Goal: Task Accomplishment & Management: Complete application form

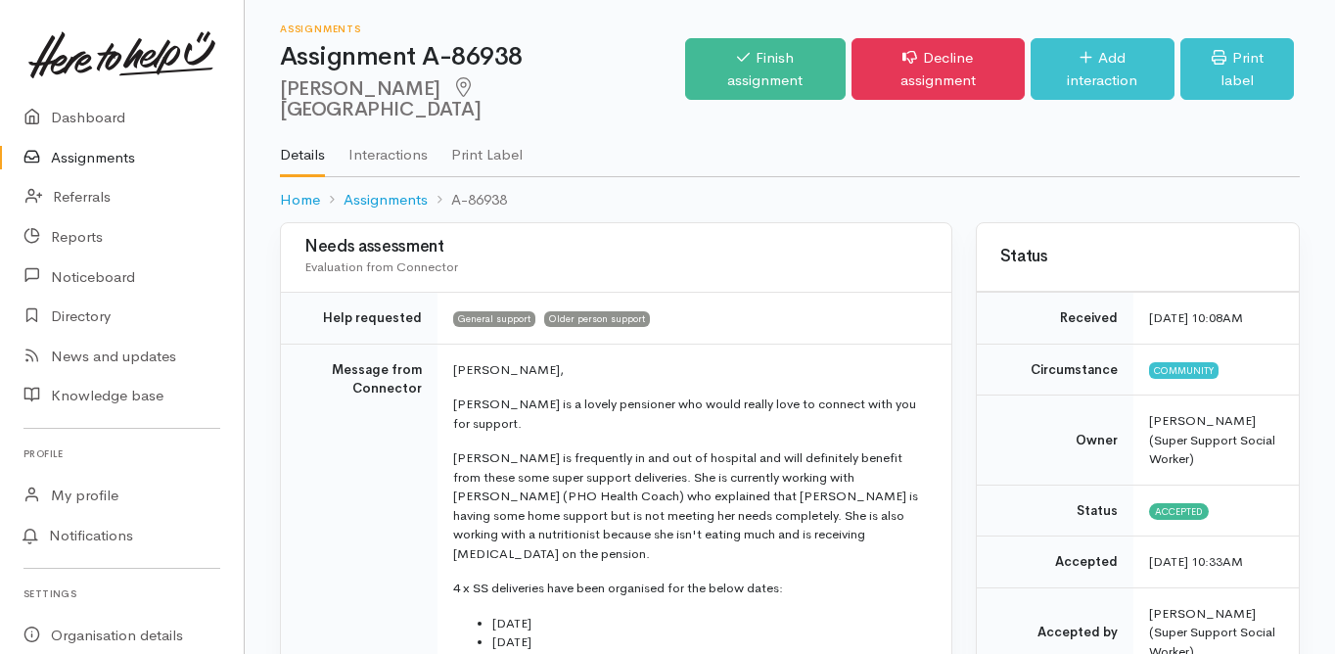
scroll to position [78, 0]
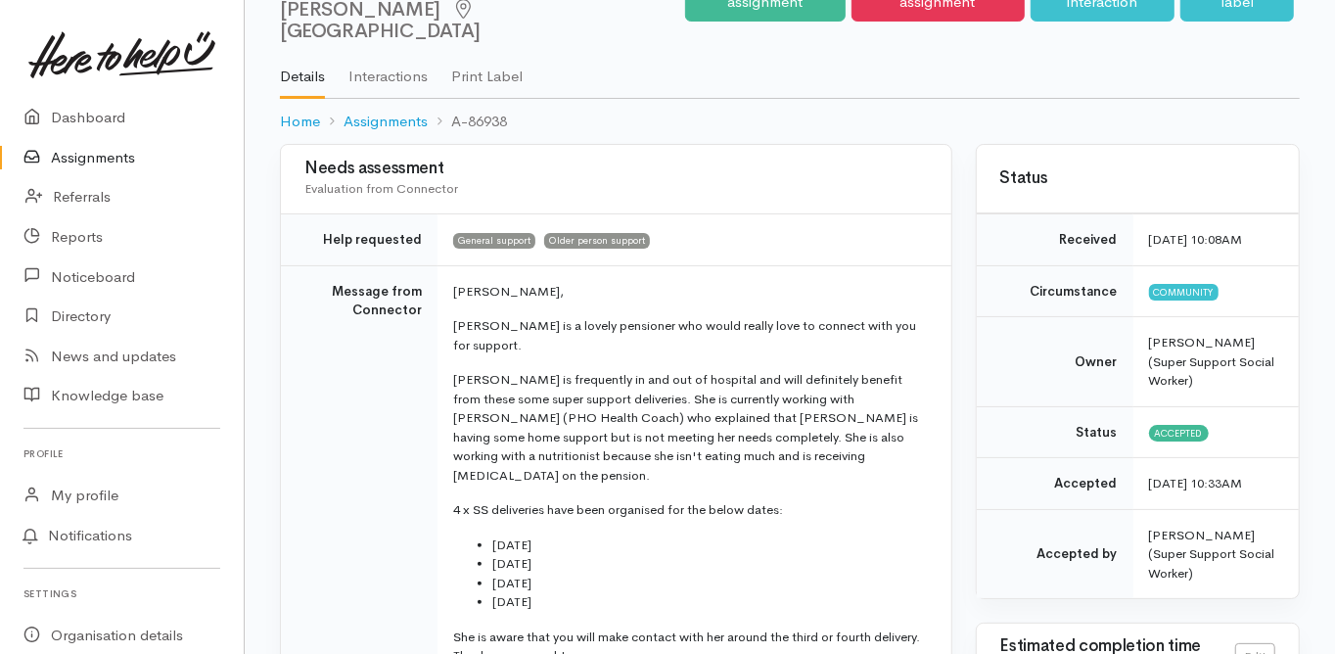
click at [286, 344] on td "Message from Connector" at bounding box center [359, 508] width 157 height 486
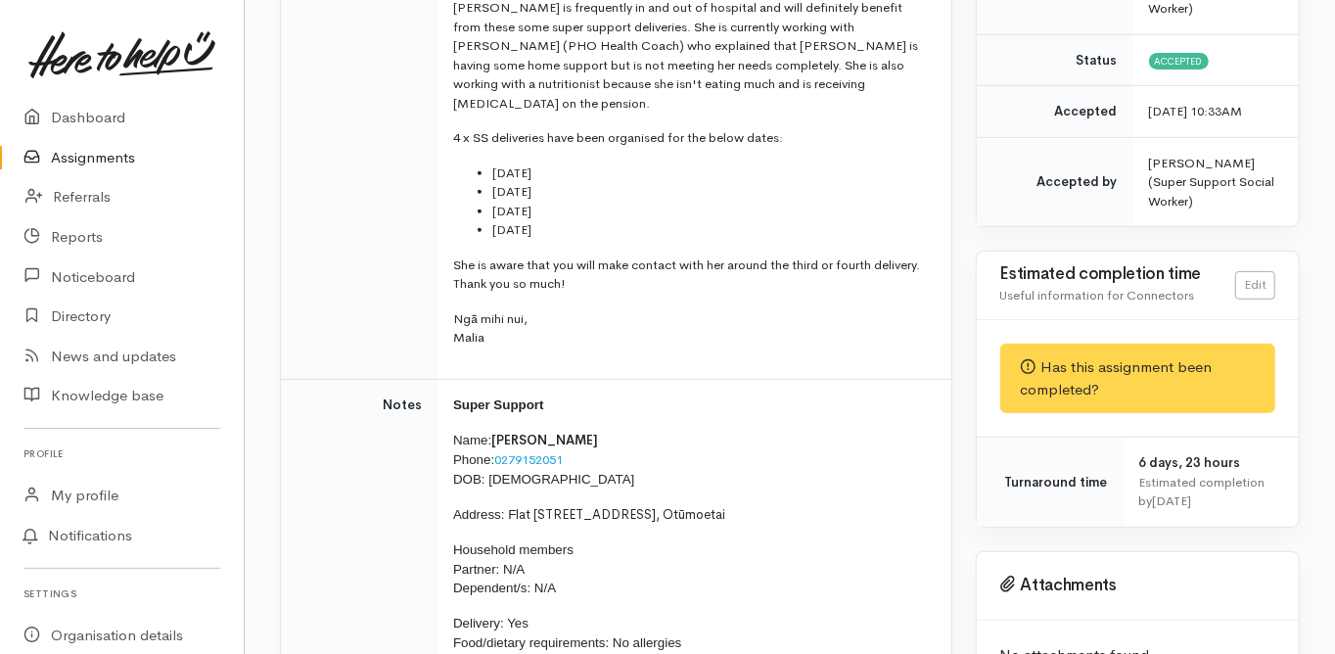
scroll to position [470, 0]
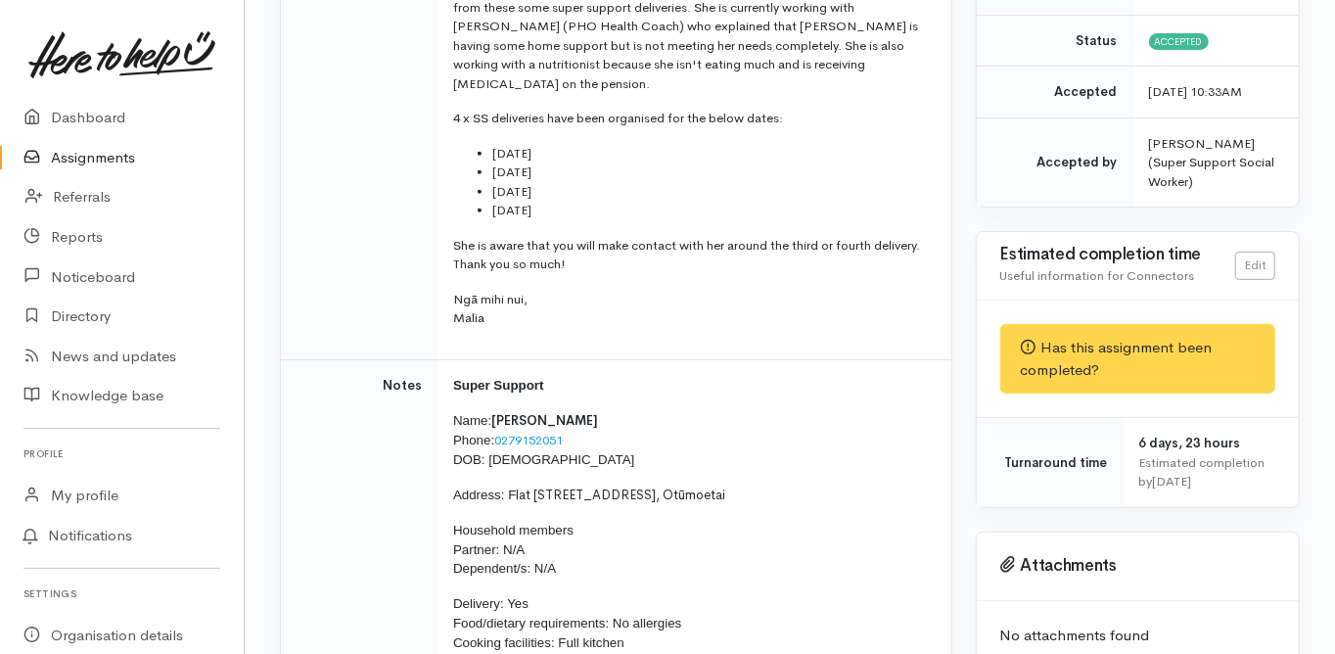
drag, startPoint x: 508, startPoint y: 449, endPoint x: 711, endPoint y: 451, distance: 202.6
click at [711, 486] on p "Address: F lat 25/30 Vale Street, Otūmoetai" at bounding box center [690, 496] width 475 height 20
copy p "F lat 25/30 Vale Street, Otūmoetai"
click at [329, 468] on td "Notes" at bounding box center [359, 532] width 157 height 346
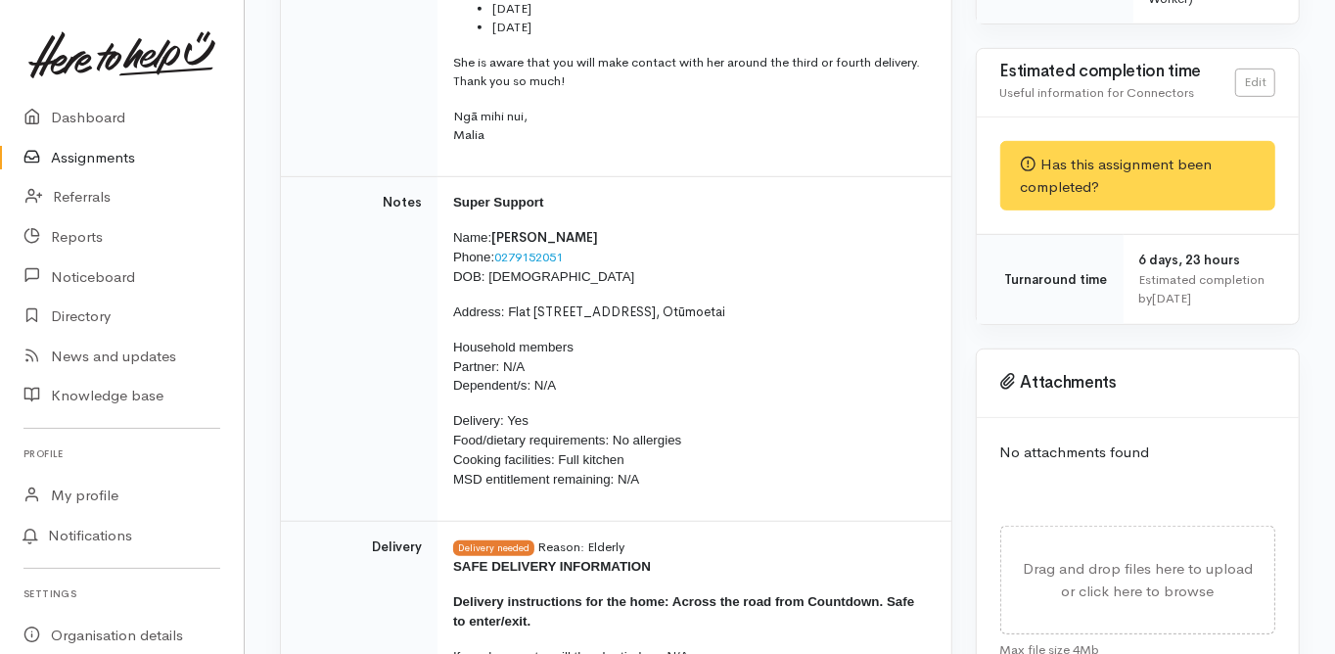
scroll to position [627, 0]
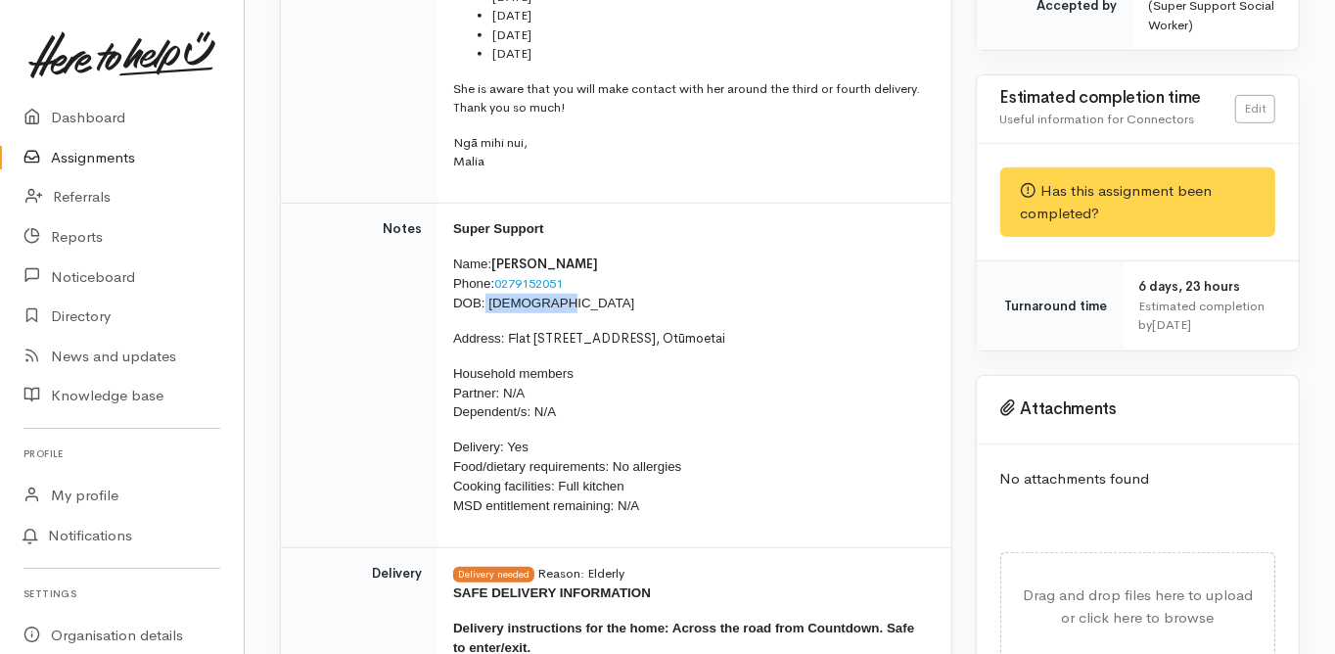
drag, startPoint x: 551, startPoint y: 261, endPoint x: 487, endPoint y: 267, distance: 64.9
click at [486, 268] on p "Name: Marianne Roy Phone: 0279152051 DOB: 07/10/1958" at bounding box center [690, 284] width 475 height 59
click at [484, 296] on span "DOB: 07/10/1958" at bounding box center [543, 303] width 181 height 15
drag, startPoint x: 486, startPoint y: 261, endPoint x: 555, endPoint y: 262, distance: 69.5
click at [555, 262] on p "Name: Marianne Roy Phone: 0279152051 DOB: 07/10/1958" at bounding box center [690, 284] width 475 height 59
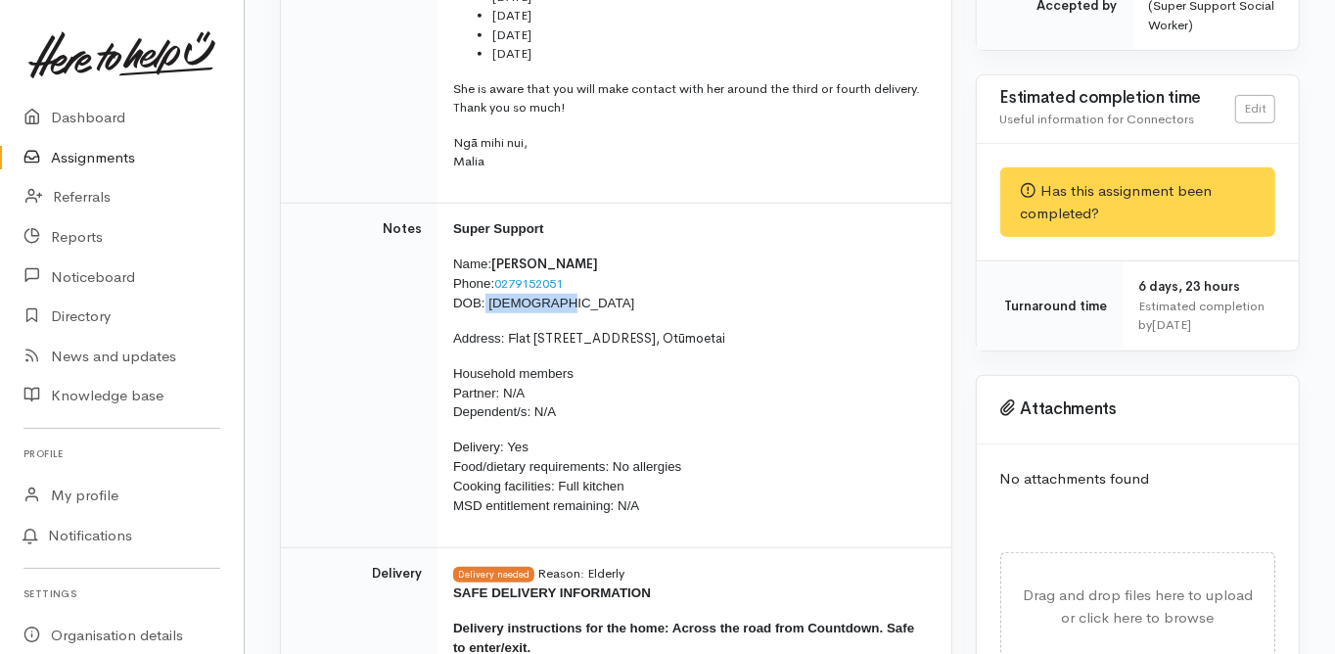
copy span "07/10/1958"
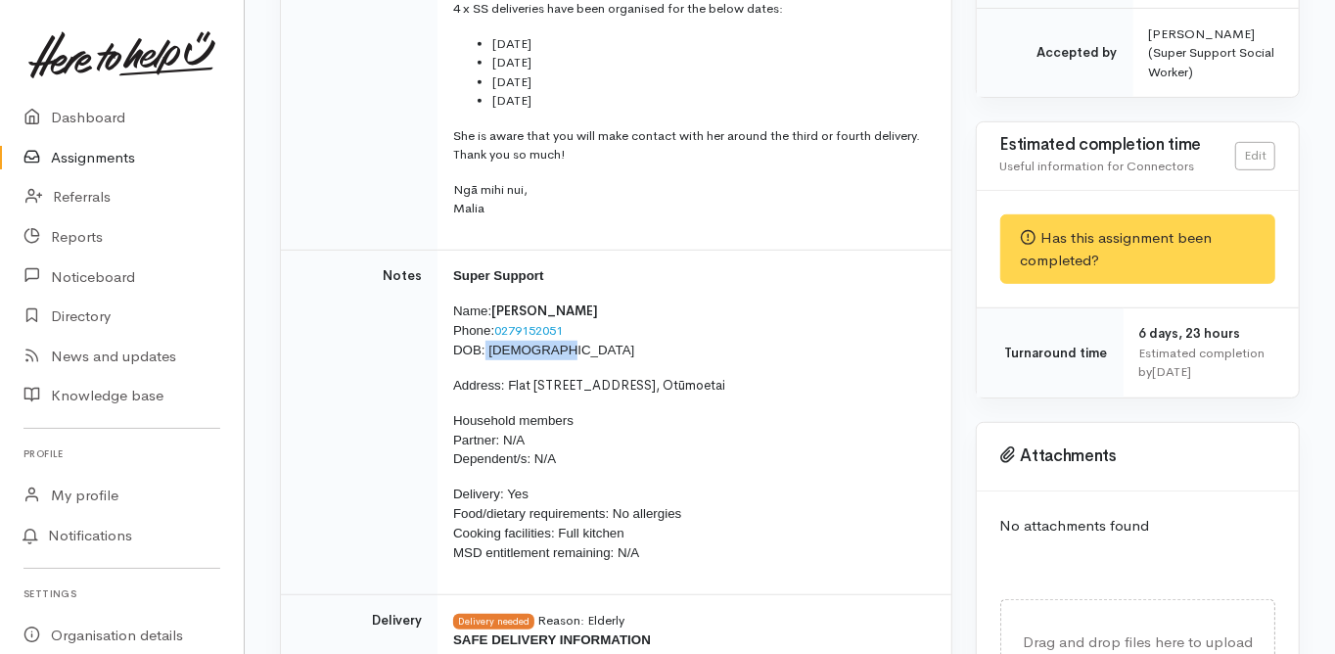
scroll to position [313, 0]
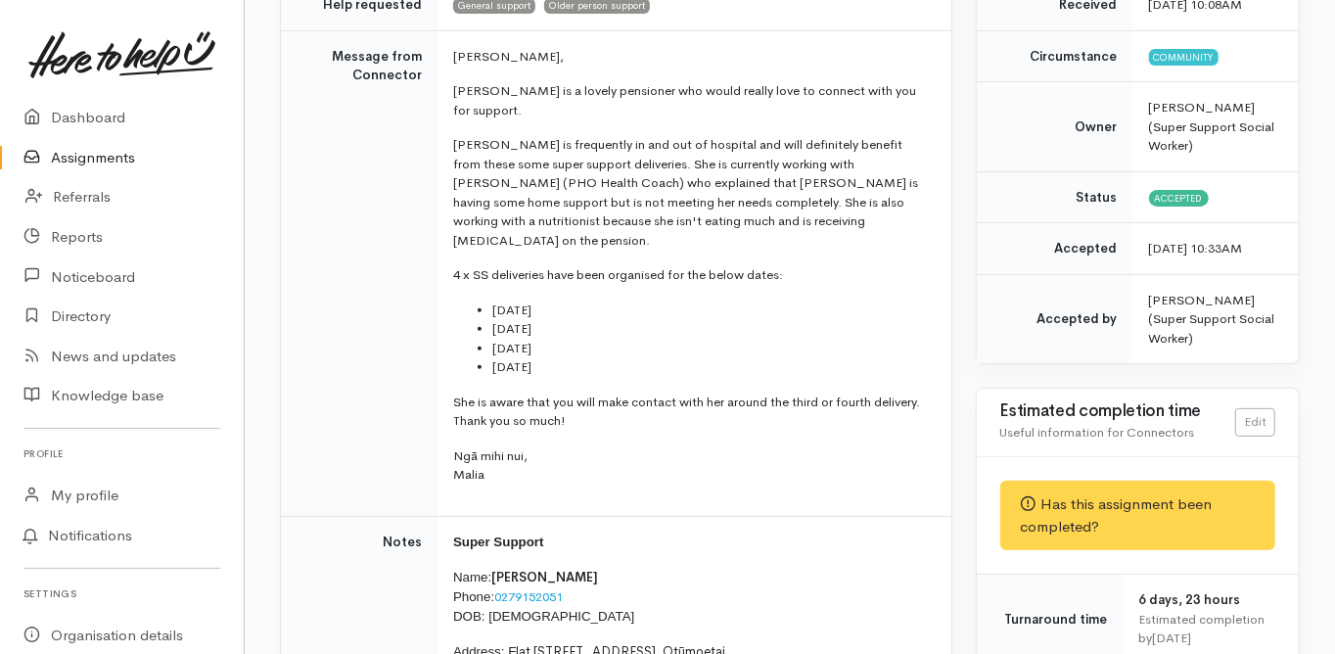
click at [342, 432] on td "Message from Connector" at bounding box center [359, 273] width 157 height 486
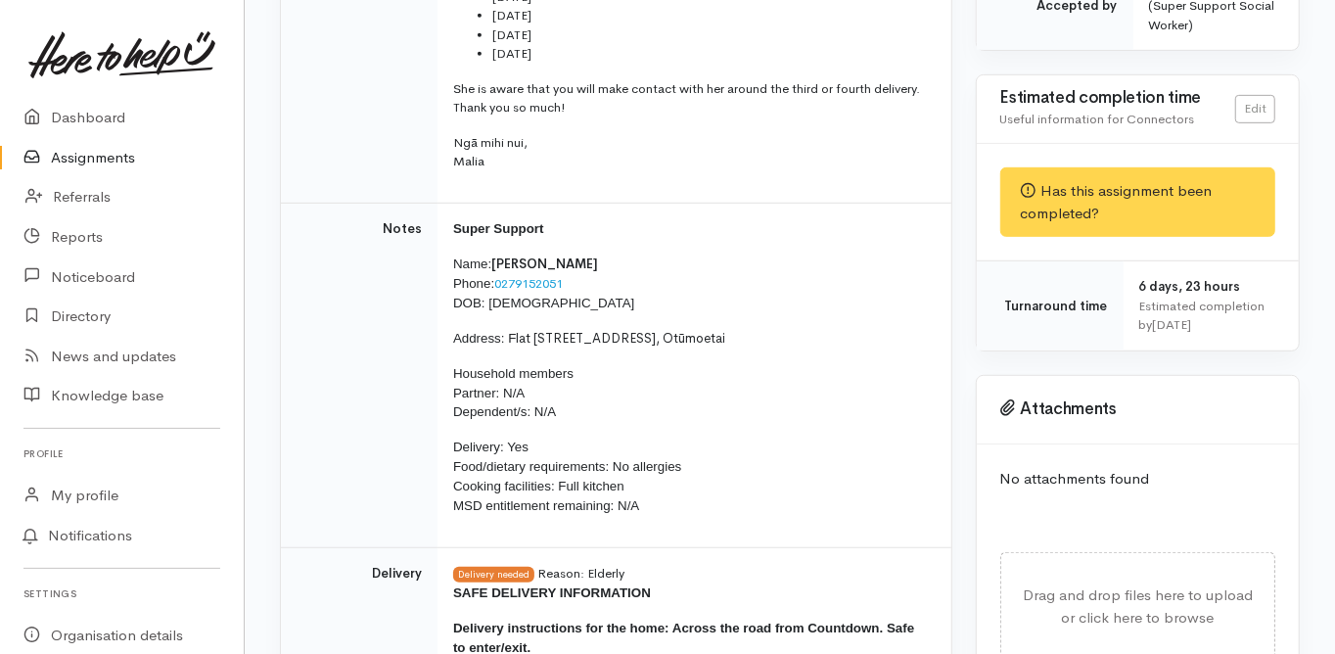
scroll to position [0, 0]
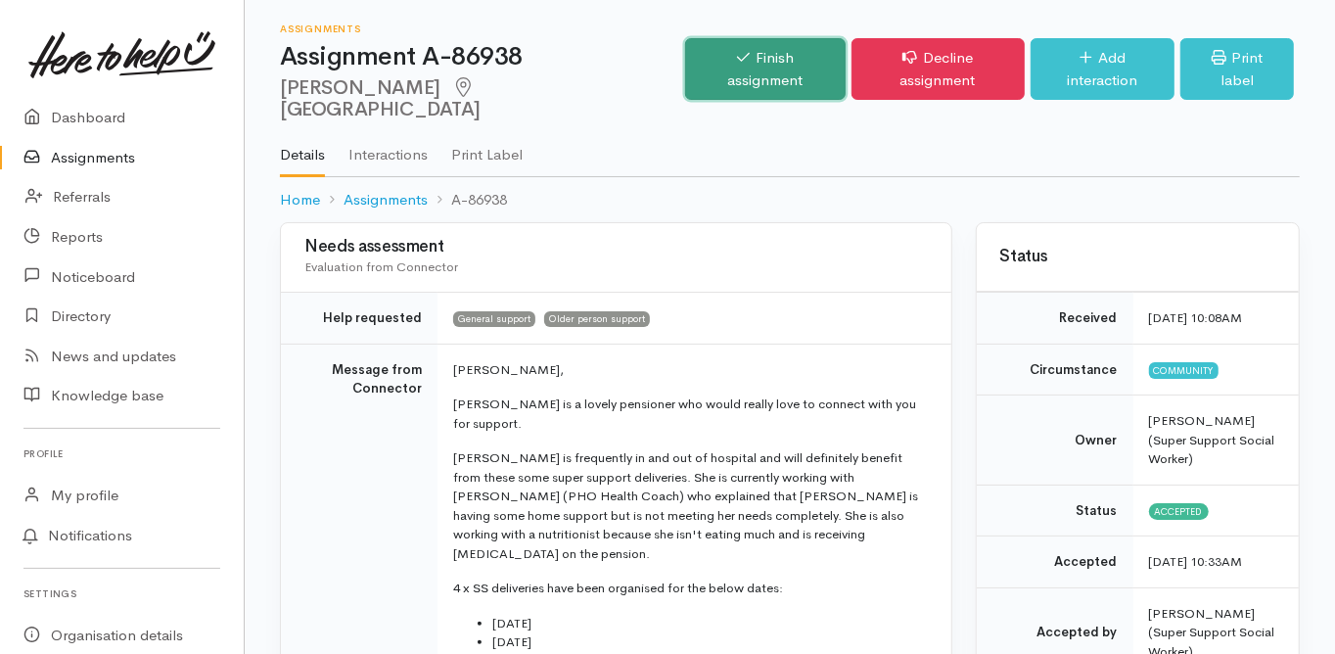
click at [765, 58] on link "Finish assignment" at bounding box center [765, 69] width 160 height 62
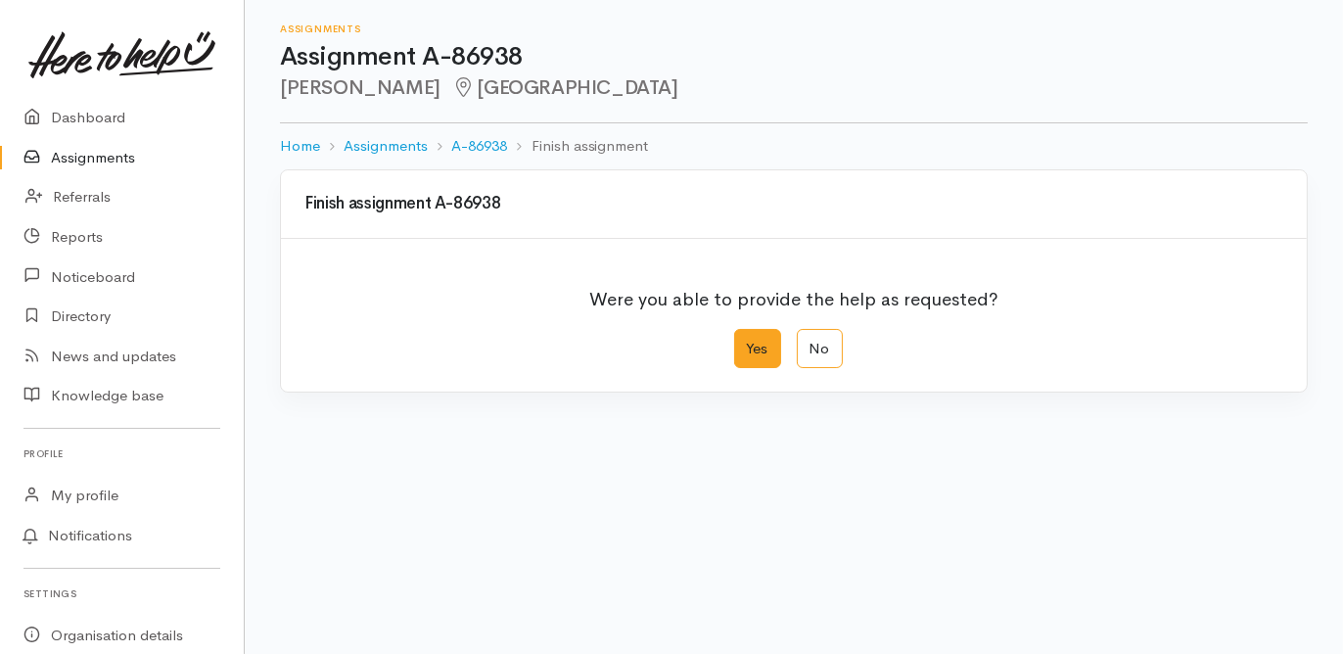
click at [756, 350] on label "Yes" at bounding box center [757, 349] width 47 height 40
click at [747, 342] on input "Yes" at bounding box center [740, 335] width 13 height 13
radio input "true"
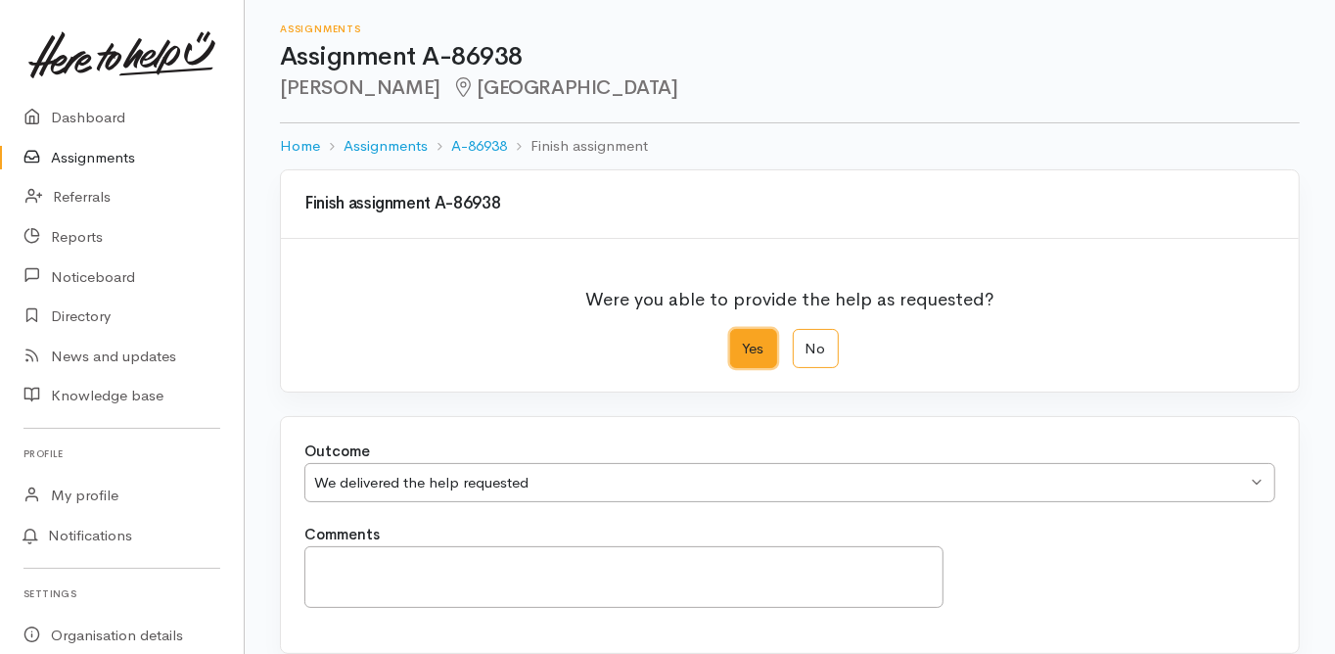
click at [483, 488] on div "We delivered the help requested" at bounding box center [780, 483] width 933 height 23
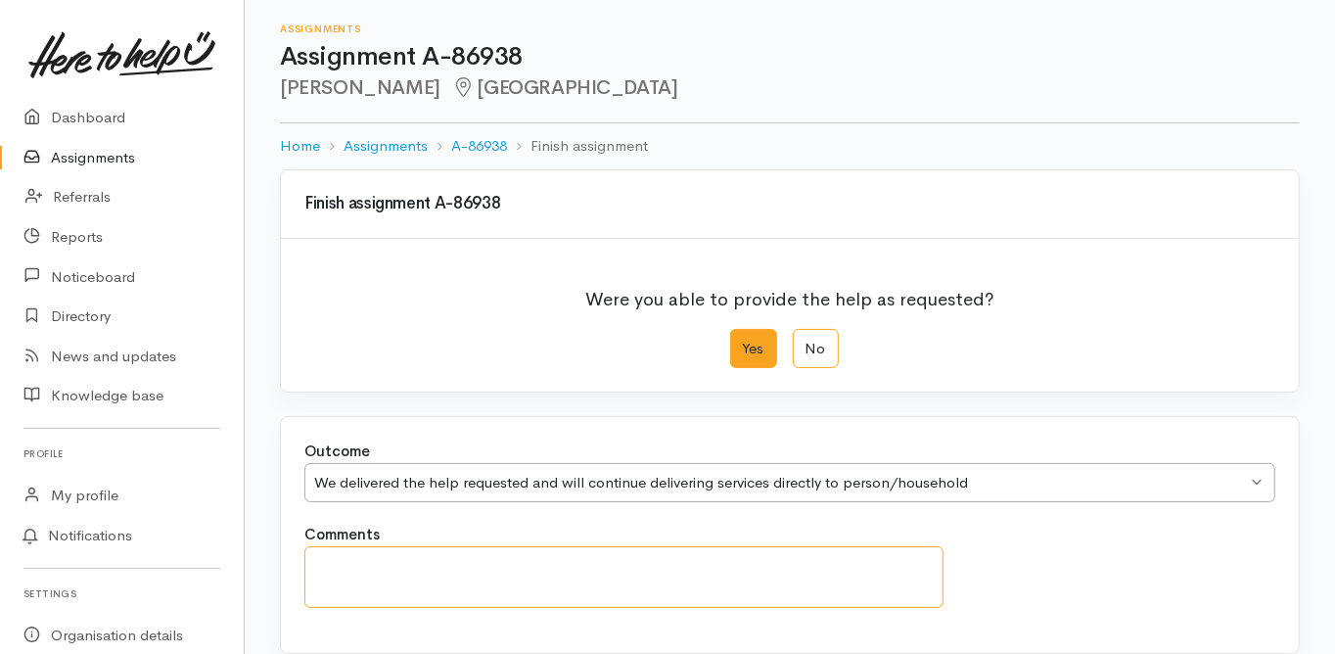
click at [365, 557] on textarea "Comments" at bounding box center [623, 577] width 639 height 62
click at [478, 463] on div "We delivered the help requested and will continue delivering services directly …" at bounding box center [789, 483] width 971 height 40
click at [342, 570] on textarea "Comments" at bounding box center [623, 577] width 639 height 62
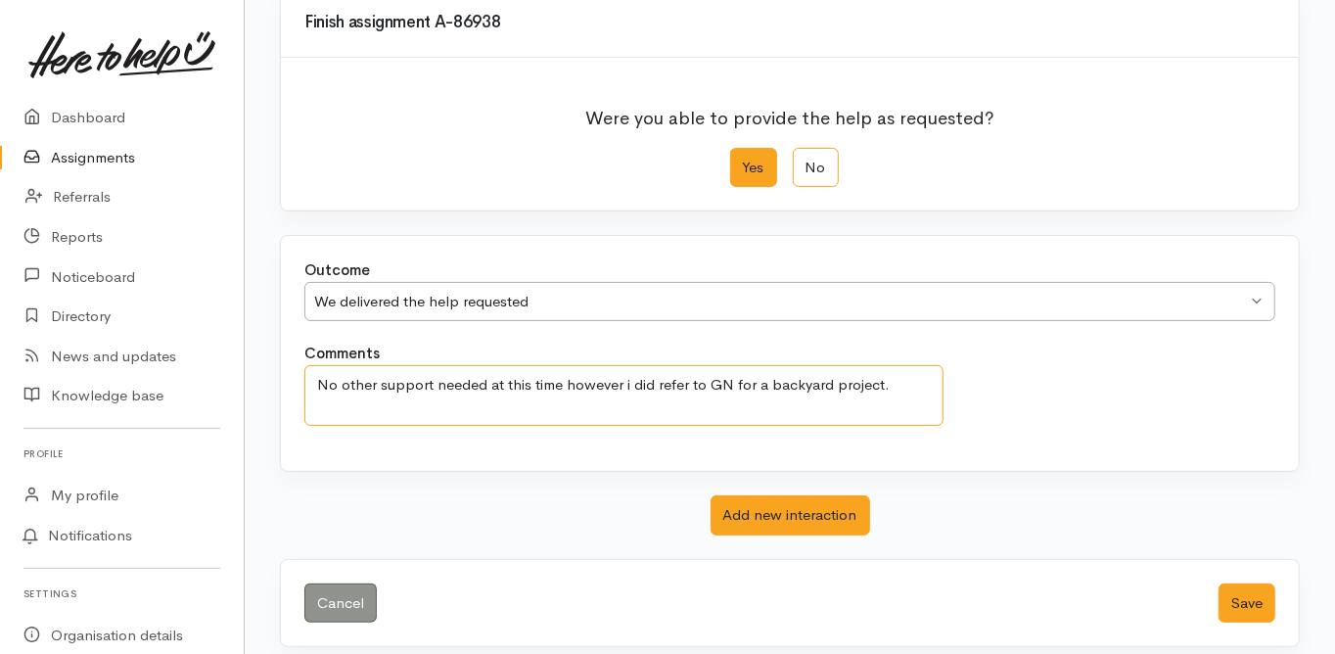
scroll to position [193, 0]
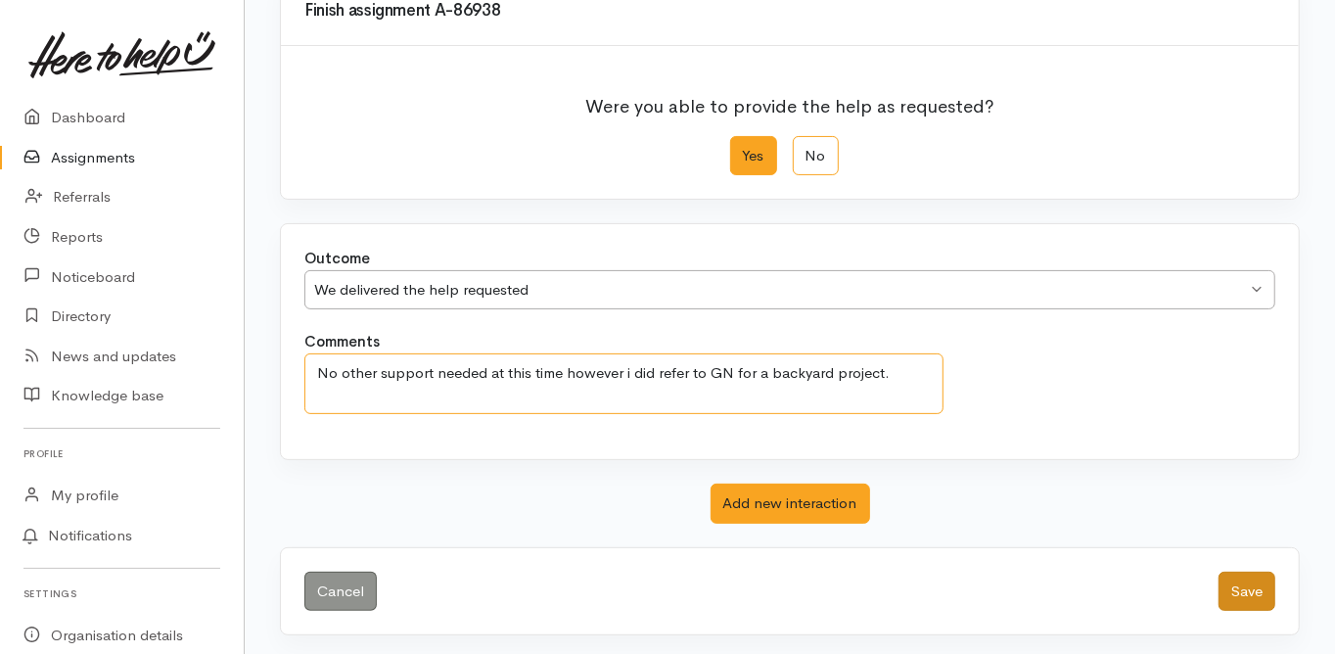
type textarea "No other support needed at this time however i did refer to GN for a backyard p…"
click at [1248, 587] on button "Save" at bounding box center [1247, 592] width 57 height 40
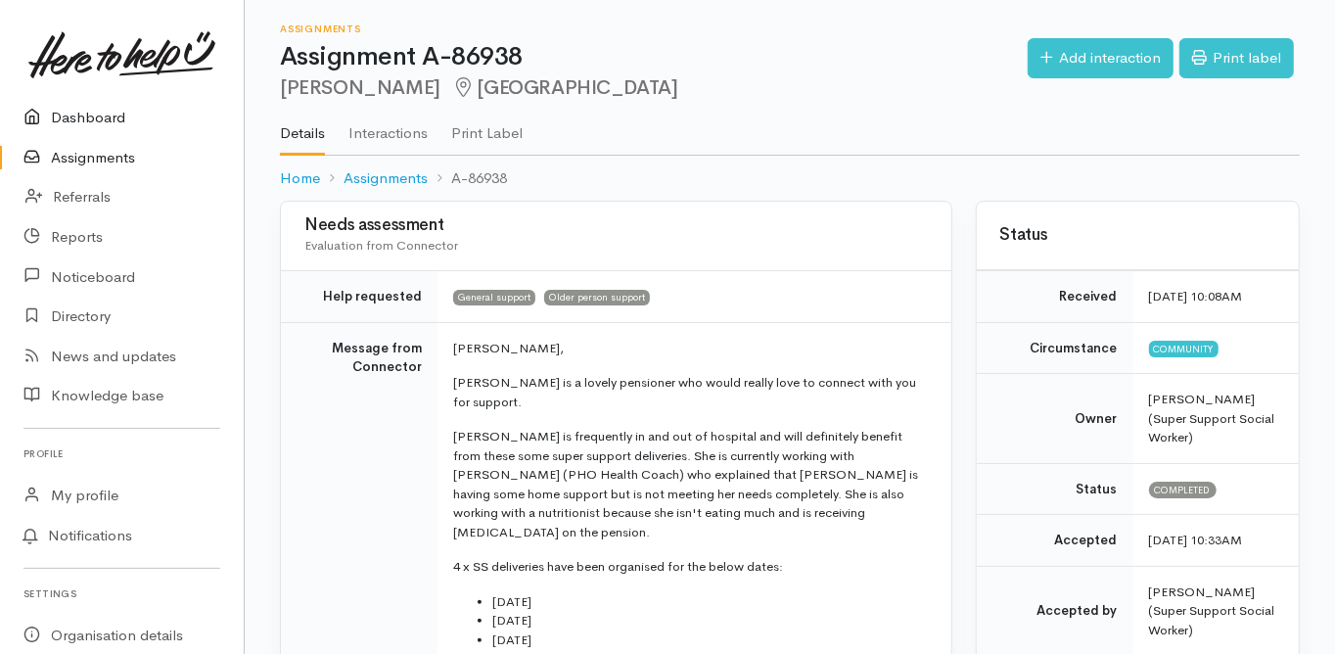
click at [106, 116] on link "Dashboard" at bounding box center [122, 118] width 244 height 40
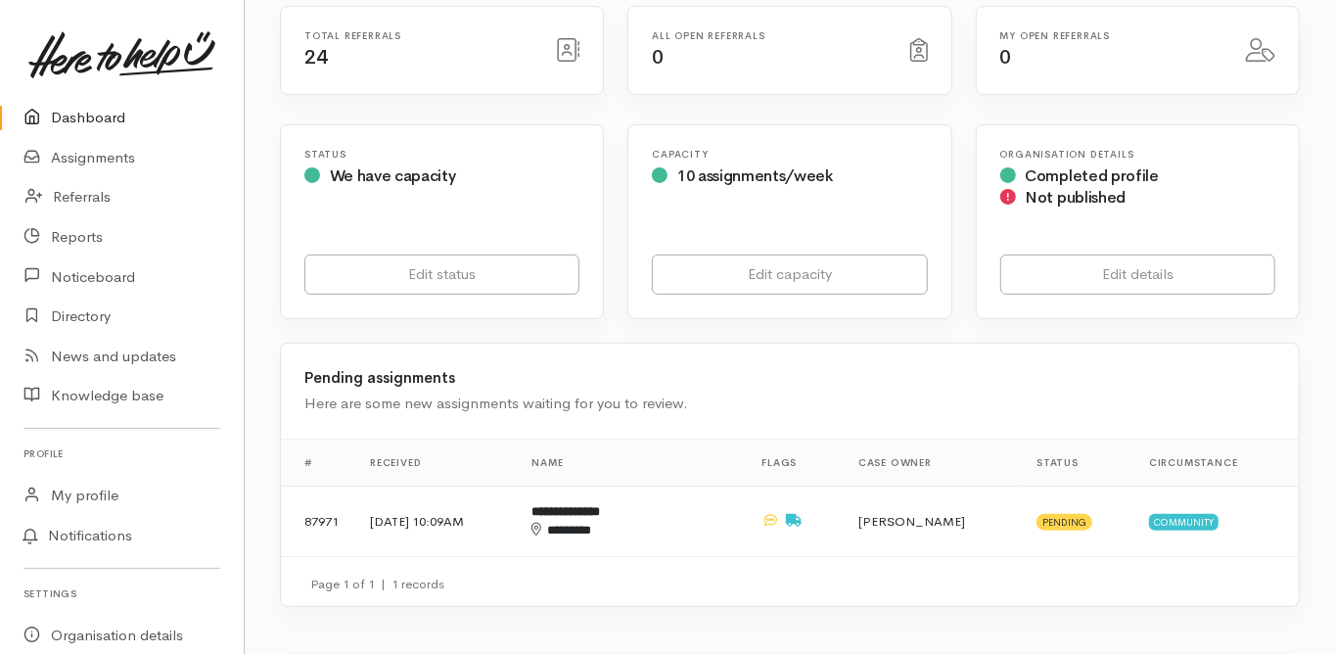
scroll to position [392, 0]
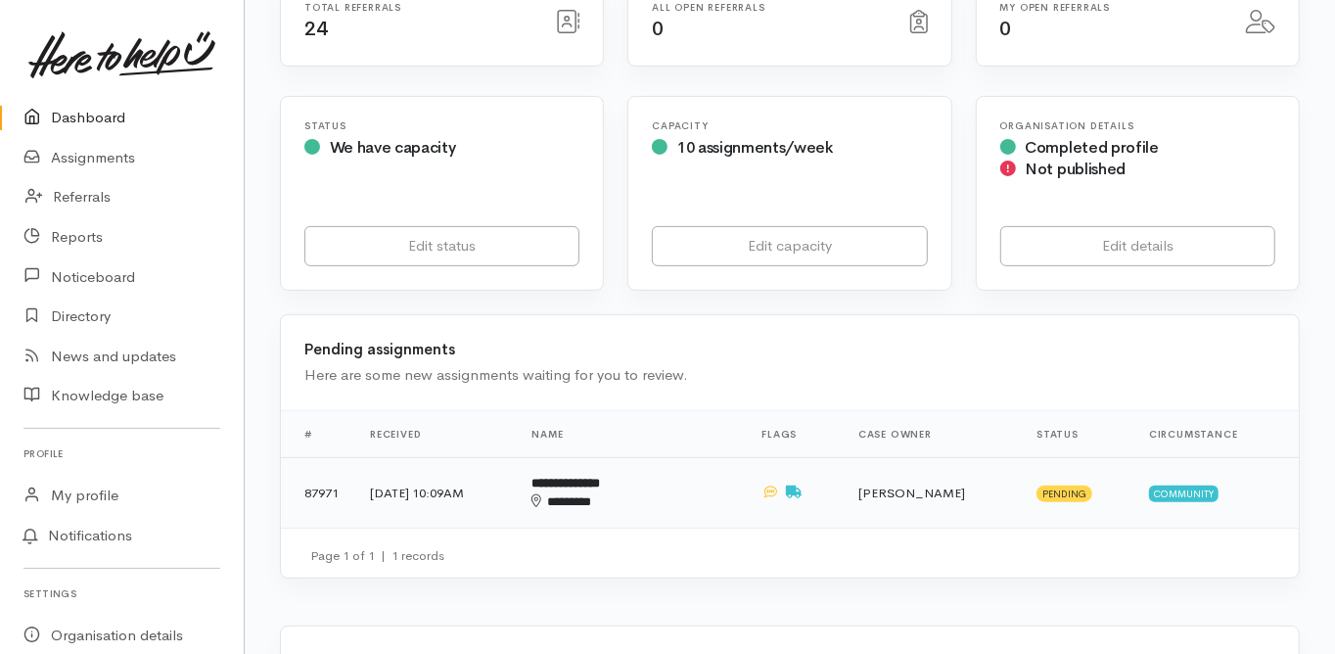
click at [600, 477] on b "**********" at bounding box center [566, 483] width 69 height 13
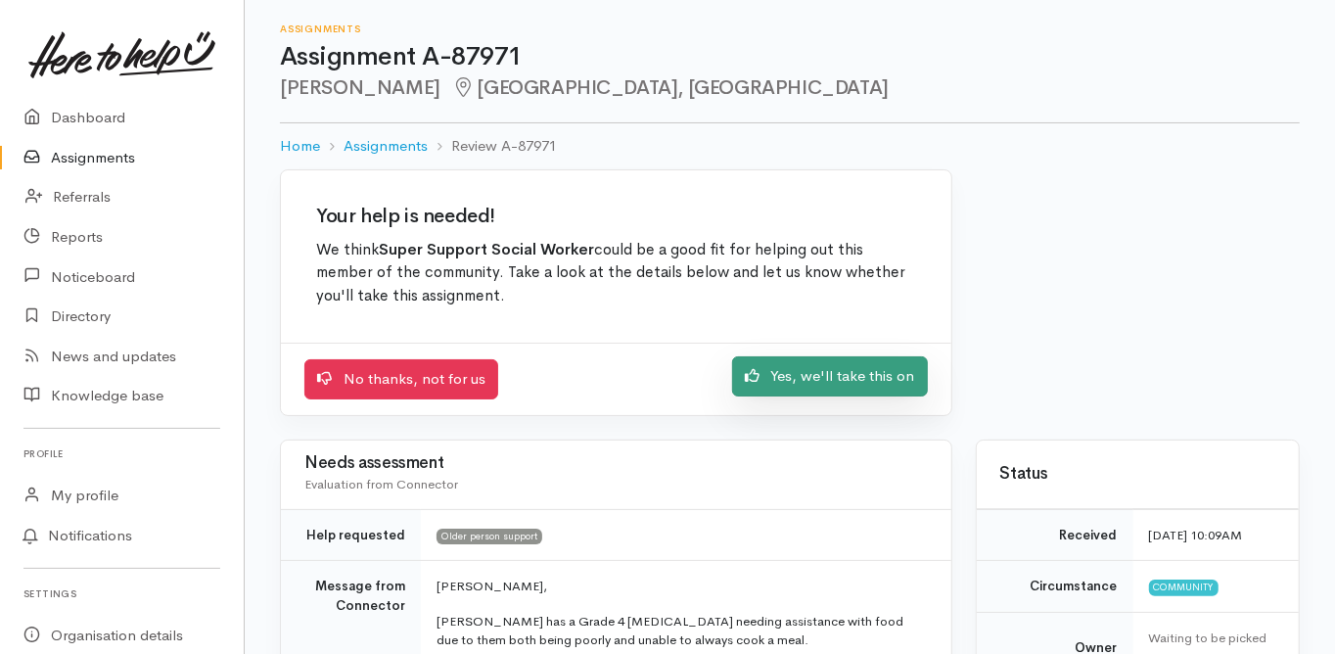
click at [826, 387] on link "Yes, we'll take this on" at bounding box center [830, 376] width 196 height 40
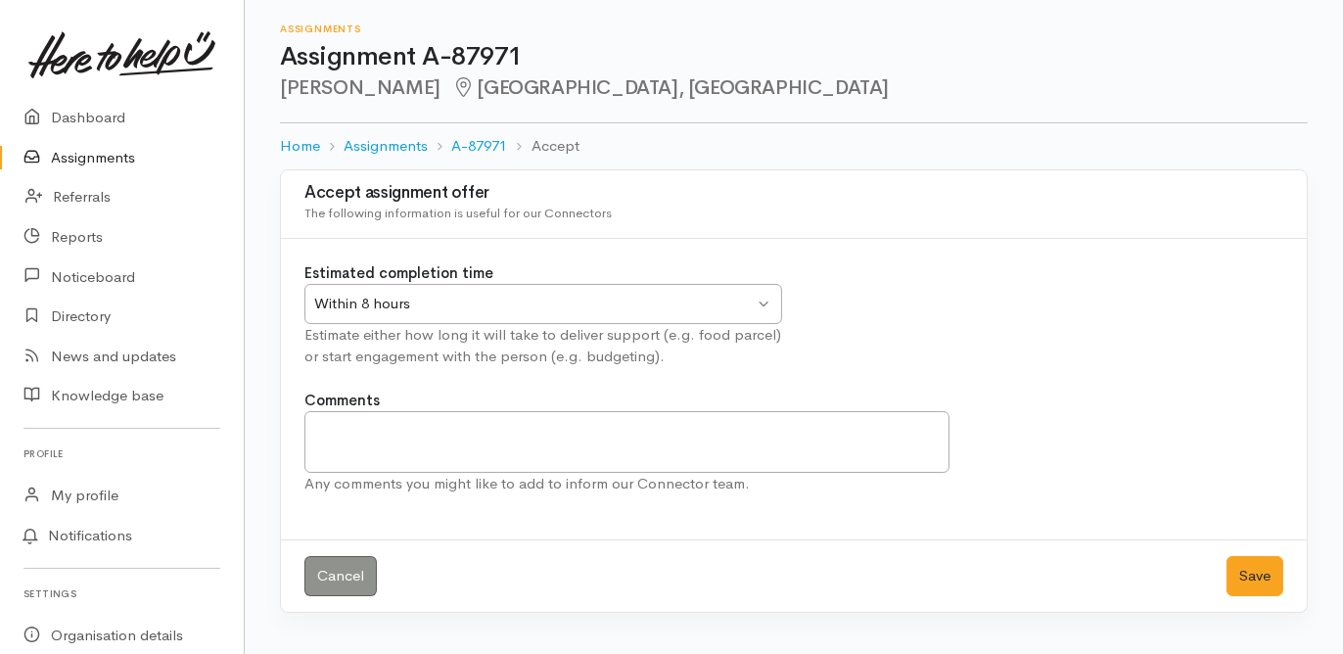
click at [387, 302] on div "Within 8 hours" at bounding box center [534, 304] width 440 height 23
click at [1260, 579] on button "Save" at bounding box center [1255, 576] width 57 height 40
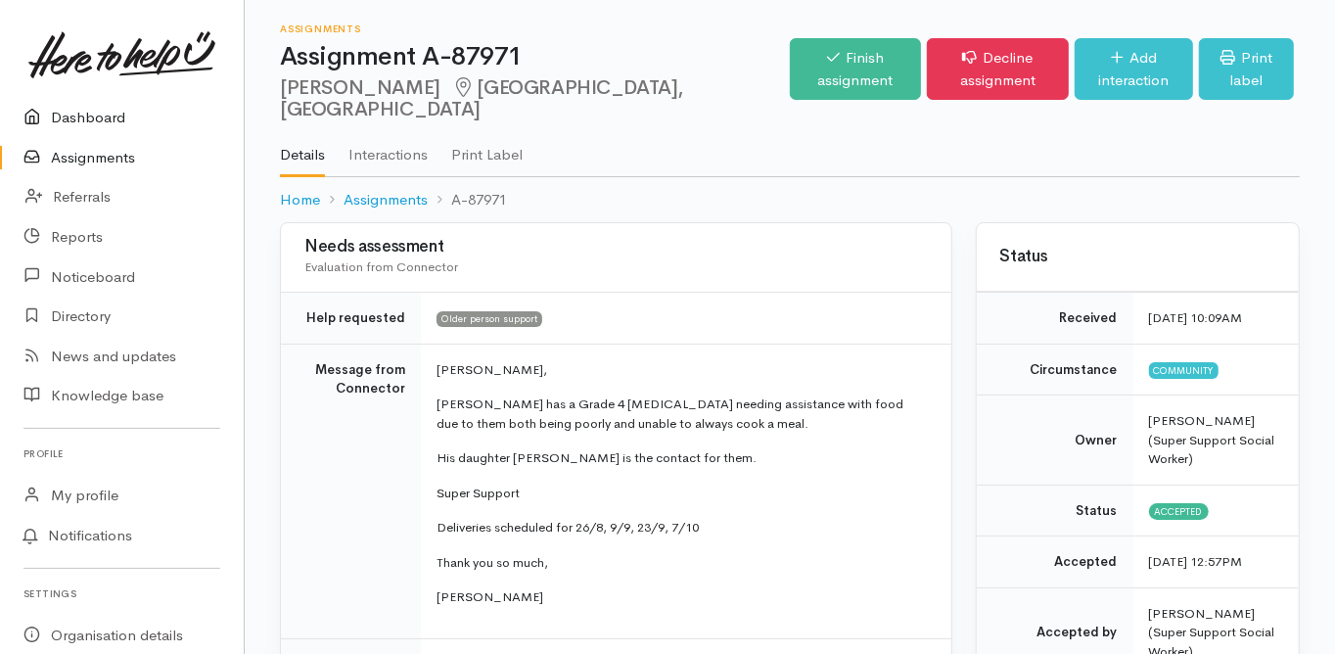
click at [90, 107] on link "Dashboard" at bounding box center [122, 118] width 244 height 40
